Goal: Task Accomplishment & Management: Manage account settings

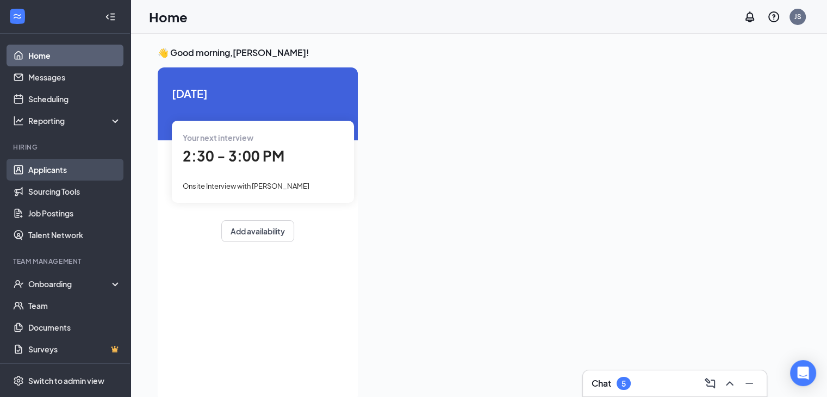
click at [70, 171] on link "Applicants" at bounding box center [74, 170] width 93 height 22
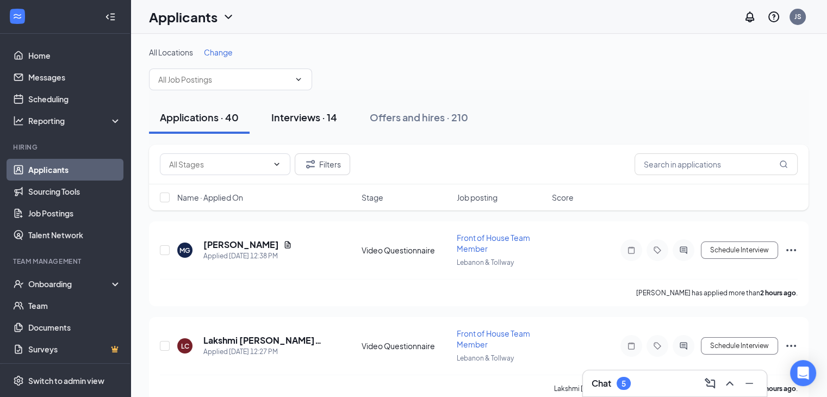
click at [324, 117] on div "Interviews · 14" at bounding box center [304, 117] width 66 height 14
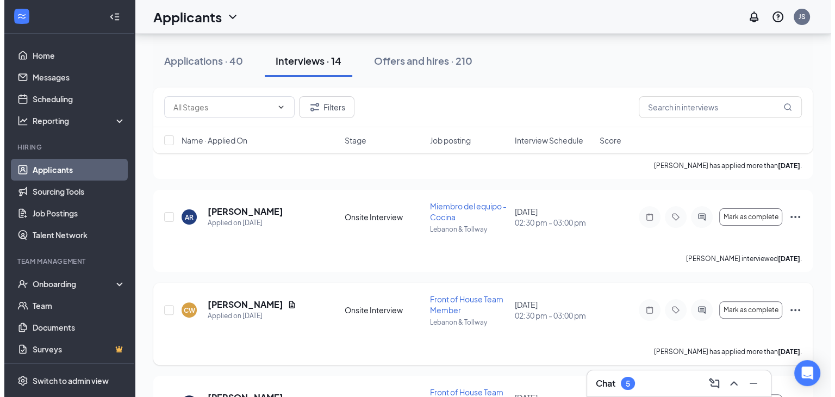
scroll to position [272, 0]
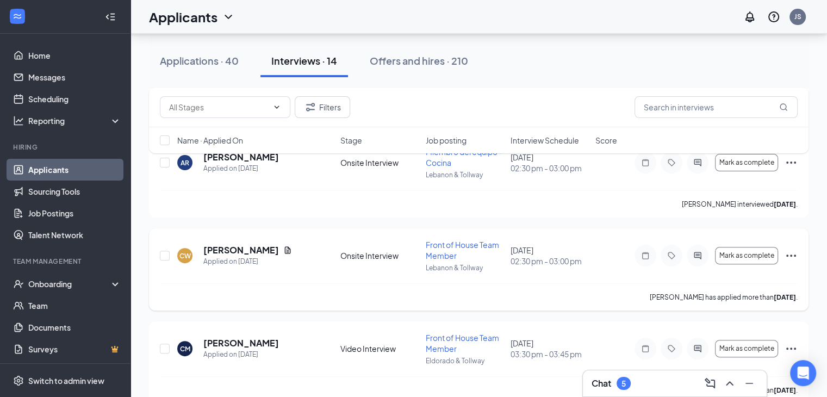
click at [252, 248] on h5 "[PERSON_NAME]" at bounding box center [241, 250] width 76 height 12
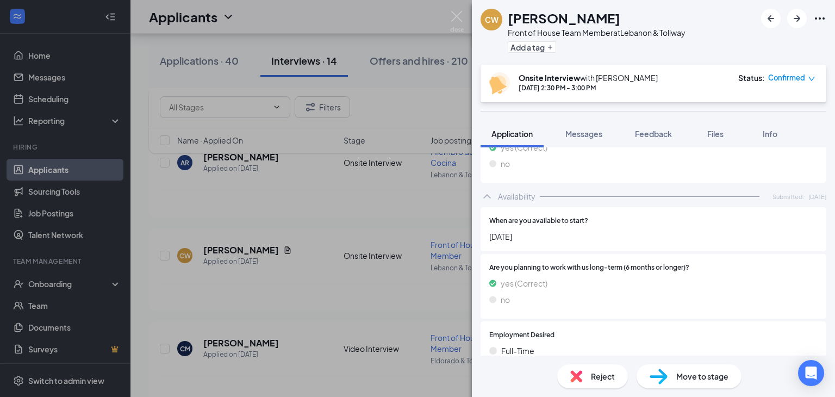
scroll to position [511, 0]
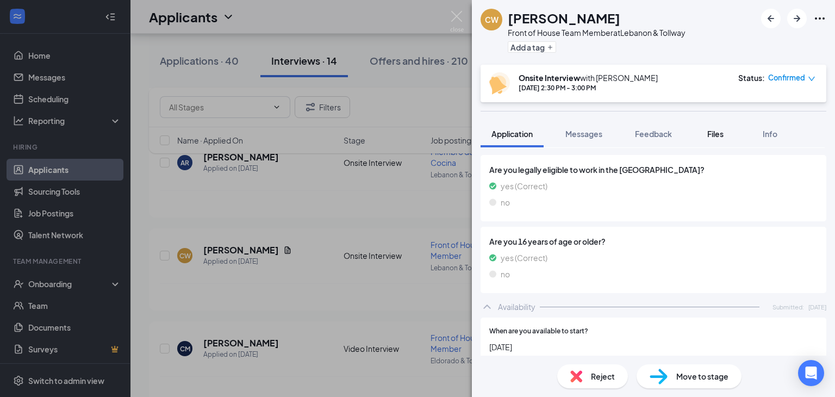
click at [731, 134] on button "Files" at bounding box center [715, 133] width 43 height 27
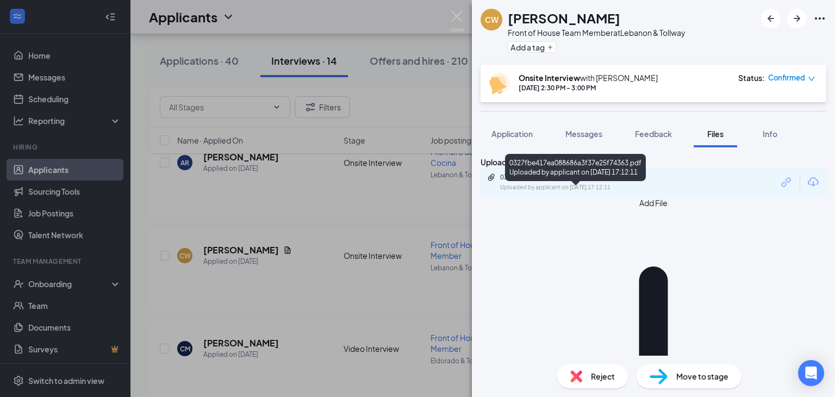
click at [621, 182] on div "0327fbe417ea088686a3f37e25f74363.pdf" at bounding box center [576, 177] width 152 height 9
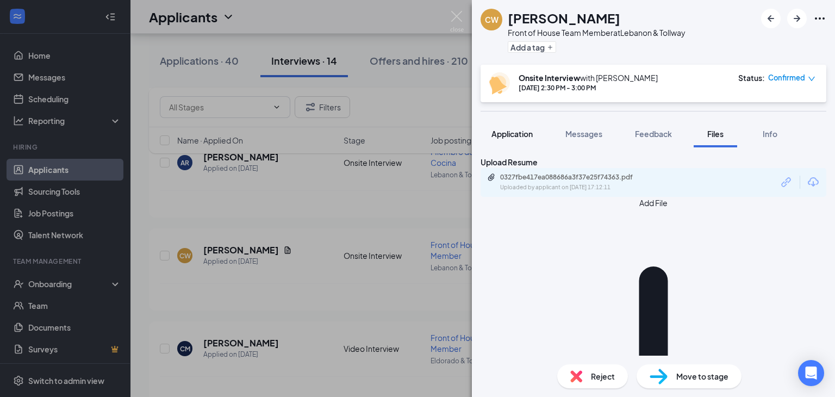
click at [507, 133] on span "Application" at bounding box center [511, 134] width 41 height 10
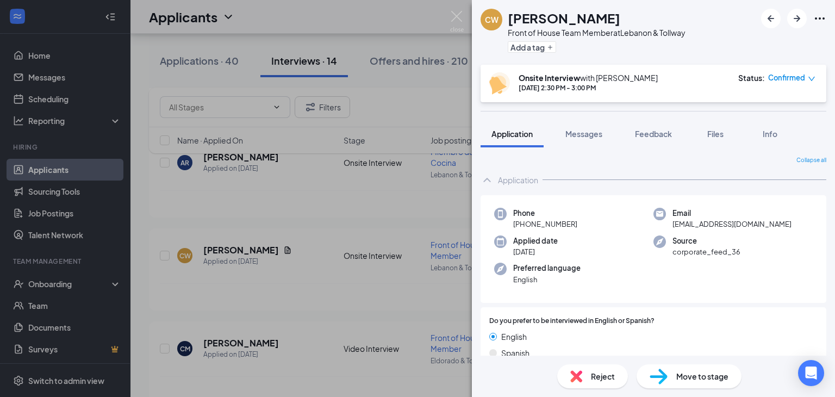
drag, startPoint x: 522, startPoint y: 225, endPoint x: 579, endPoint y: 224, distance: 57.1
click at [579, 224] on div "Phone [PHONE_NUMBER]" at bounding box center [573, 219] width 159 height 22
drag, startPoint x: 668, startPoint y: 223, endPoint x: 753, endPoint y: 222, distance: 84.8
click at [753, 222] on div "Email [EMAIL_ADDRESS][DOMAIN_NAME]" at bounding box center [732, 219] width 159 height 22
copy span "[EMAIL_ADDRESS][DOMAIN_NAME]"
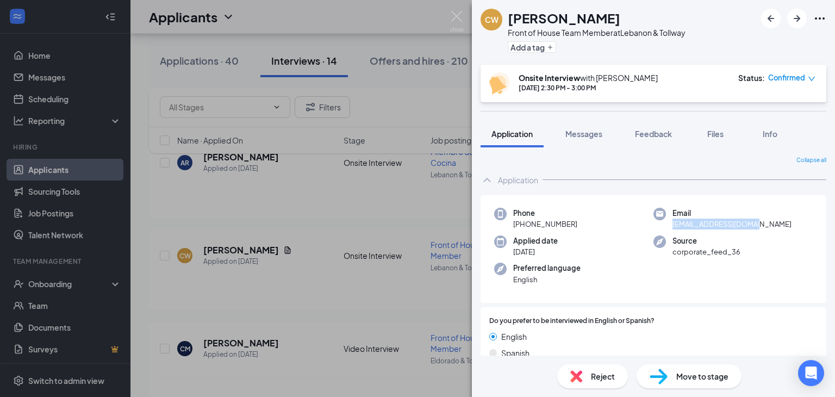
scroll to position [54, 0]
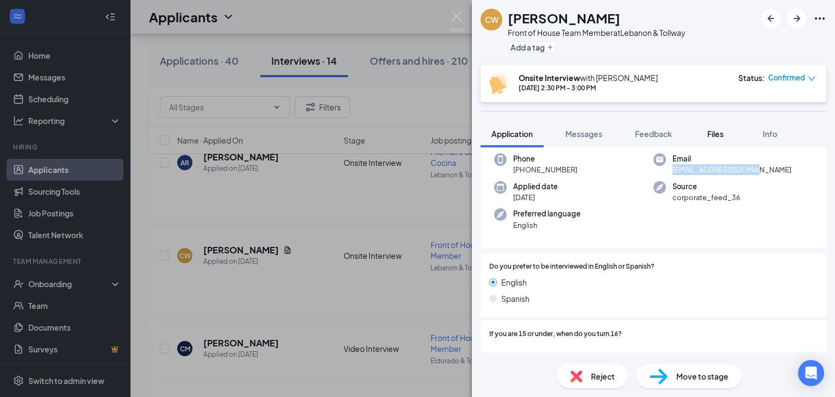
click at [718, 138] on span "Files" at bounding box center [715, 134] width 16 height 10
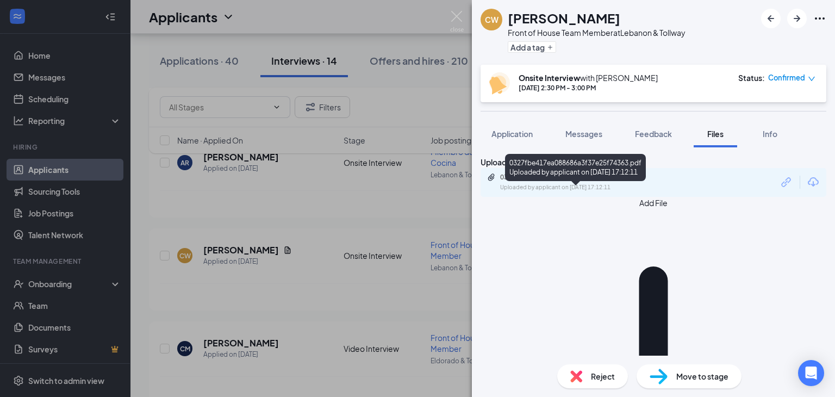
click at [587, 192] on div "Uploaded by applicant on [DATE] 17:12:11" at bounding box center [581, 187] width 163 height 9
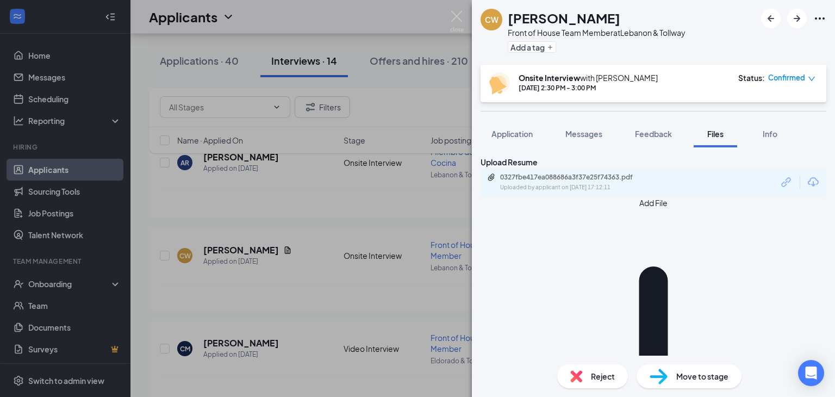
click at [547, 182] on div "0327fbe417ea088686a3f37e25f74363.pdf" at bounding box center [576, 177] width 152 height 9
click at [707, 378] on span "Move to stage" at bounding box center [702, 376] width 52 height 12
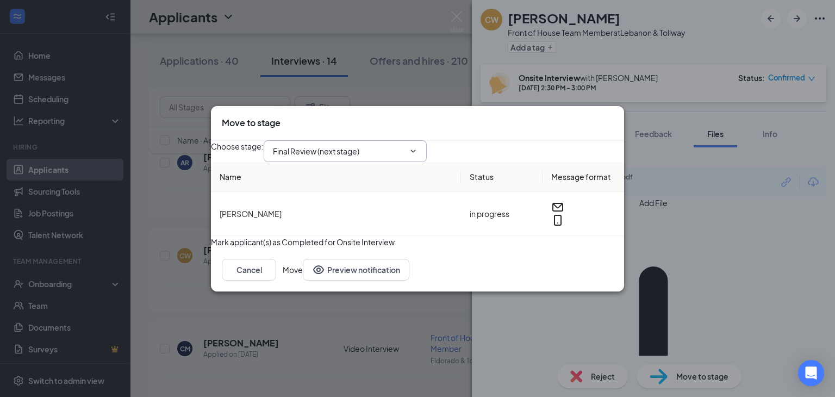
click at [346, 145] on input "Final Review (next stage)" at bounding box center [339, 151] width 132 height 12
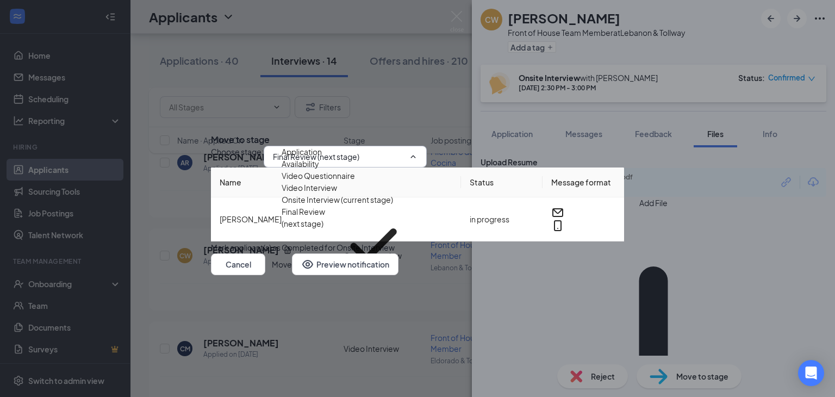
scroll to position [37, 0]
click at [357, 285] on div "Offer" at bounding box center [348, 291] width 132 height 12
type input "Offer"
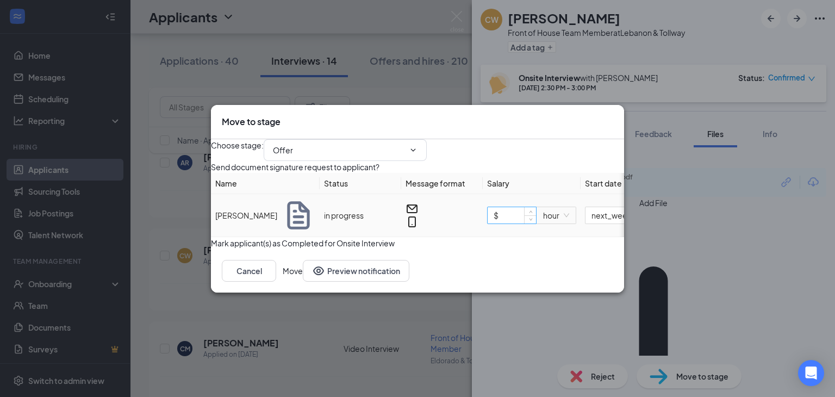
click at [526, 220] on input "$" at bounding box center [512, 215] width 48 height 16
type input "$ 12"
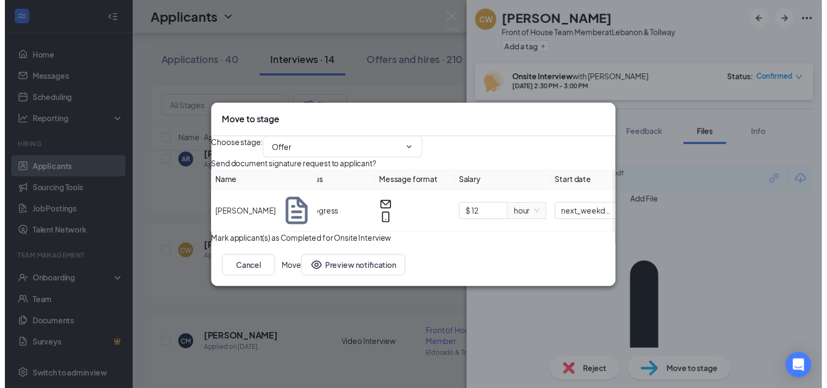
scroll to position [0, 0]
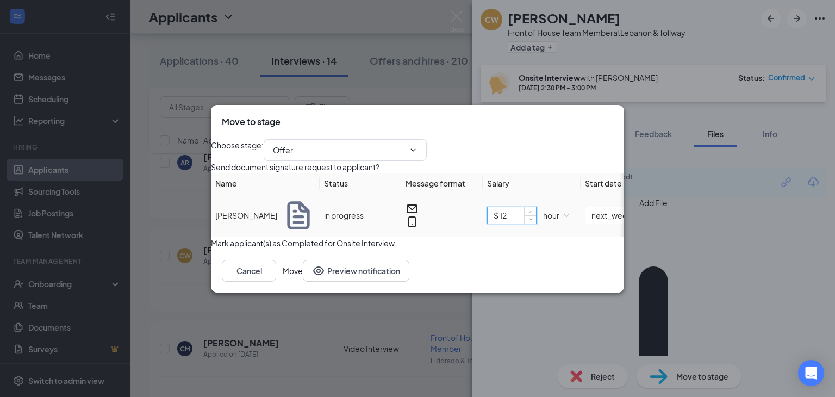
click at [527, 223] on input "$ 12" at bounding box center [512, 215] width 48 height 16
click at [303, 282] on button "Move" at bounding box center [293, 271] width 20 height 22
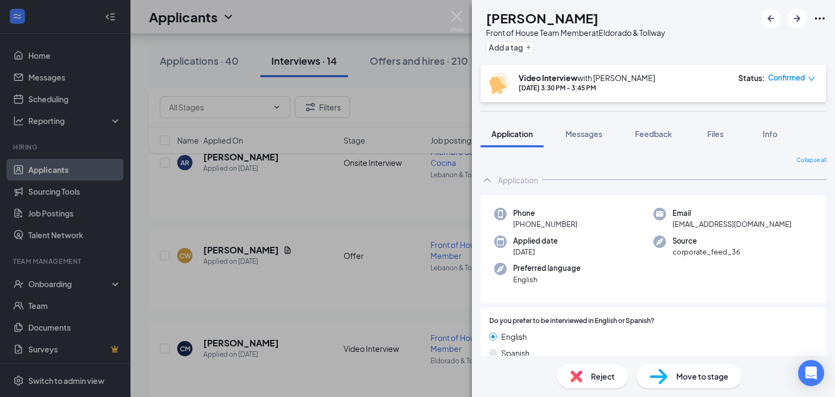
click at [457, 16] on img at bounding box center [457, 21] width 14 height 21
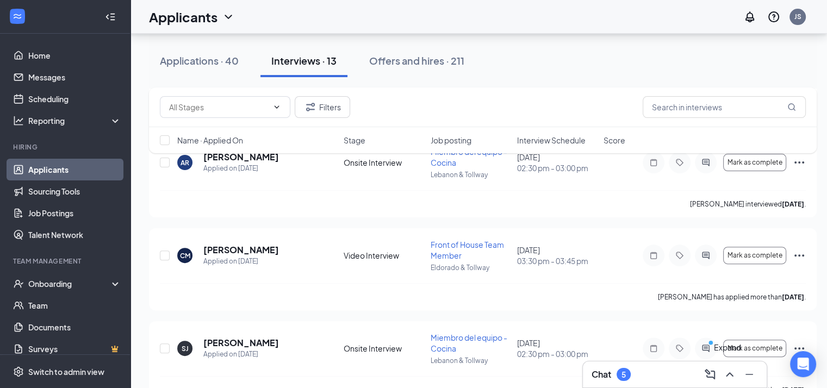
click at [726, 376] on icon "ChevronUp" at bounding box center [729, 374] width 7 height 4
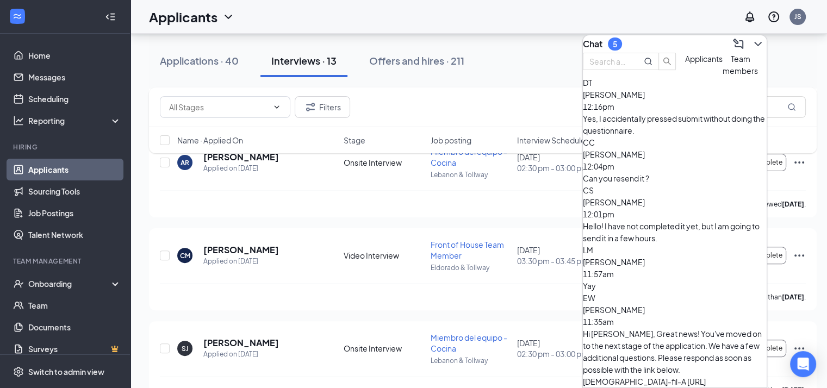
click at [722, 76] on span "Team members" at bounding box center [739, 65] width 35 height 22
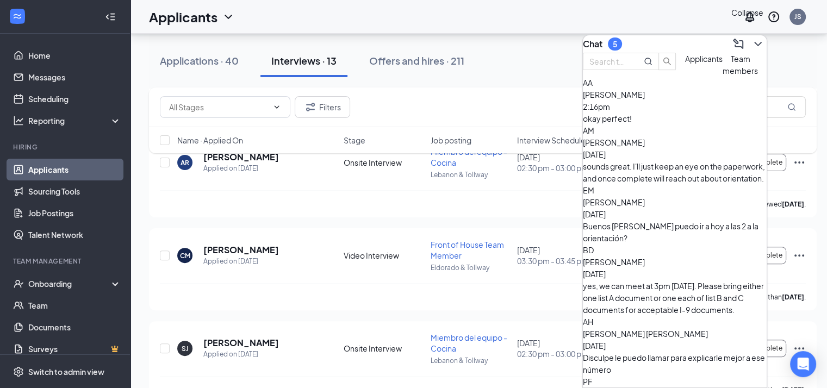
click at [752, 38] on icon "ChevronDown" at bounding box center [757, 44] width 13 height 13
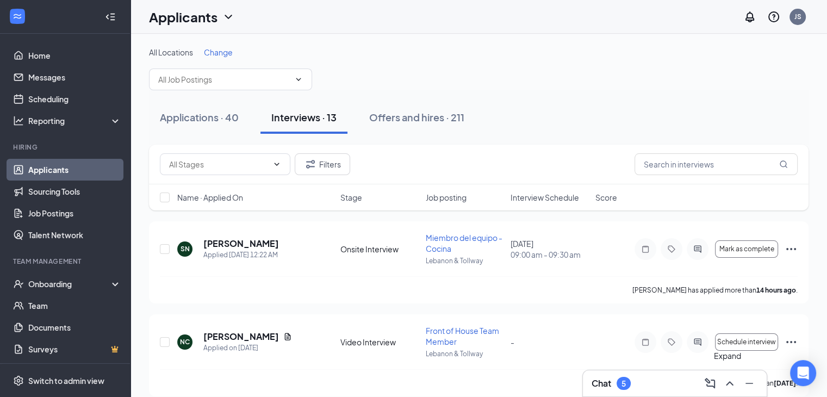
click at [728, 389] on icon "ChevronUp" at bounding box center [729, 383] width 13 height 13
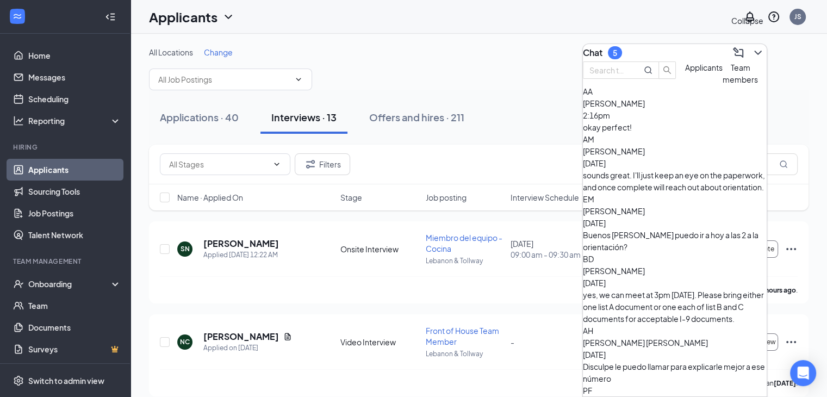
click at [752, 51] on icon "ChevronDown" at bounding box center [757, 52] width 13 height 13
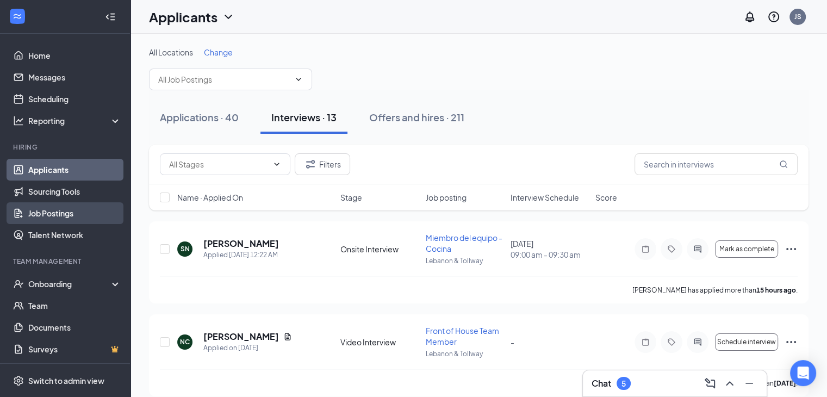
click at [71, 211] on link "Job Postings" at bounding box center [74, 213] width 93 height 22
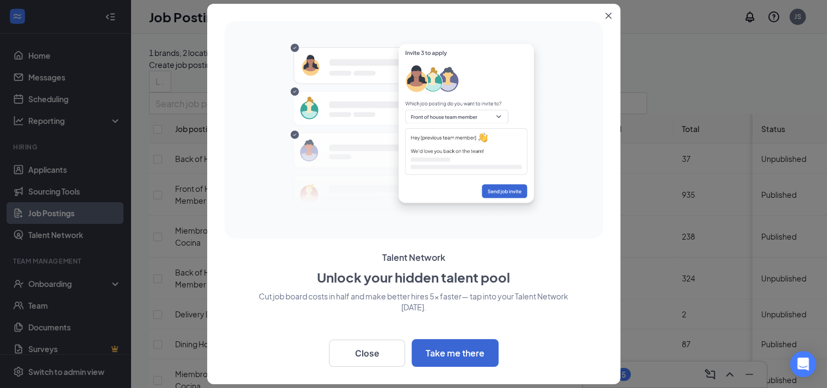
click at [609, 12] on button "Close" at bounding box center [611, 14] width 20 height 20
